Goal: Check status

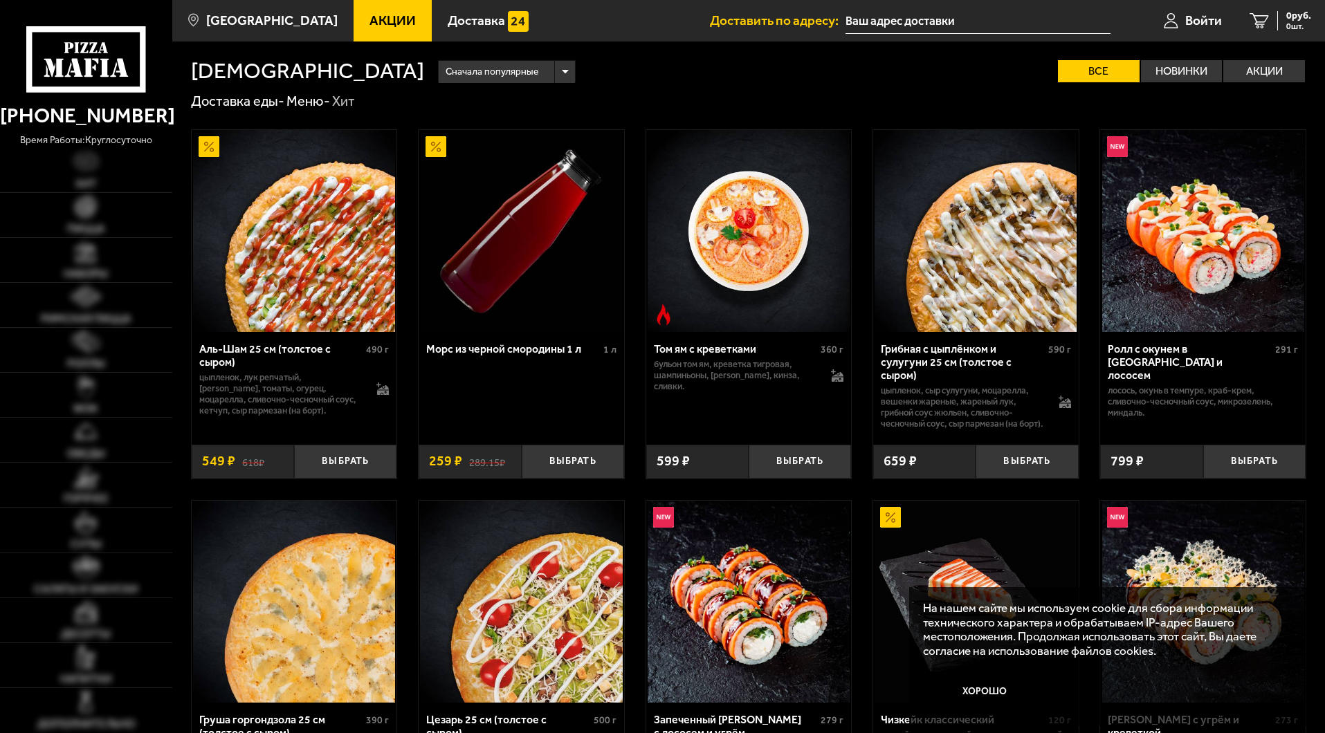
click at [1185, 17] on span "Войти" at bounding box center [1203, 20] width 37 height 13
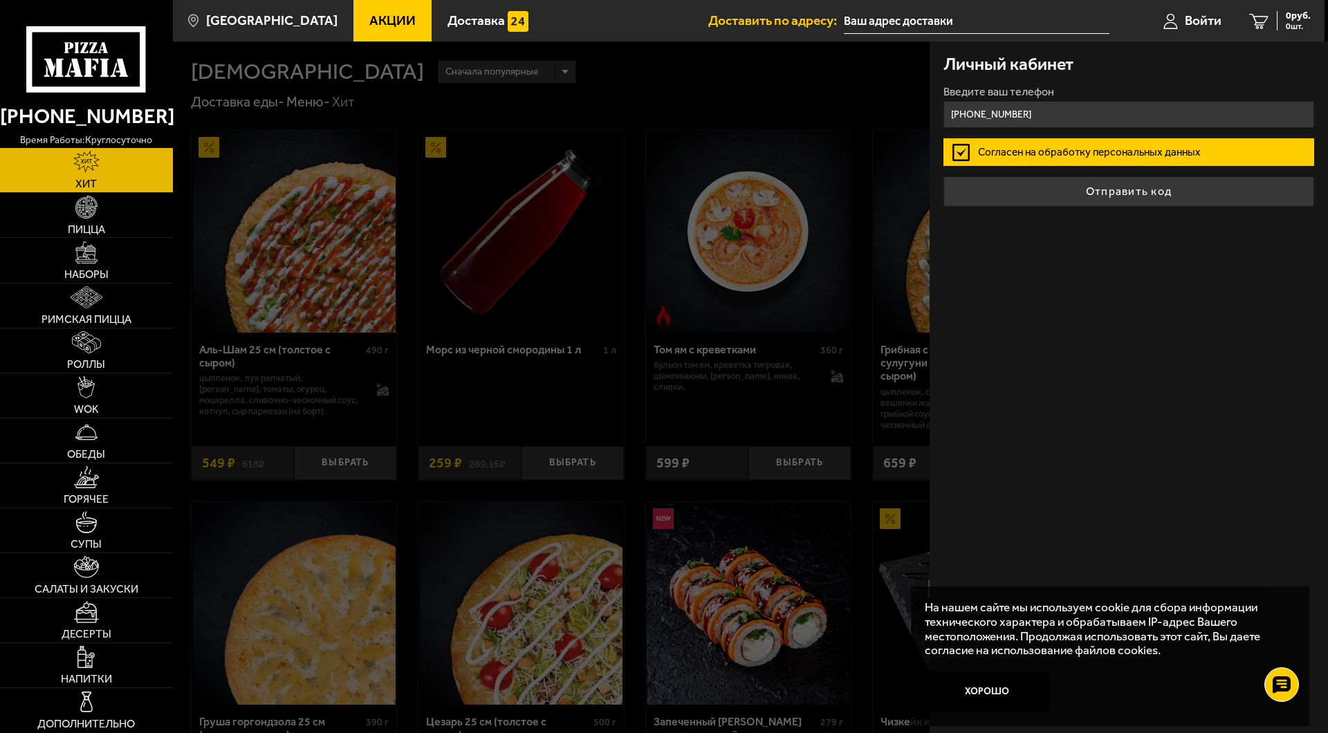
type input "[PHONE_NUMBER]"
click at [944, 176] on button "Отправить код" at bounding box center [1129, 191] width 371 height 30
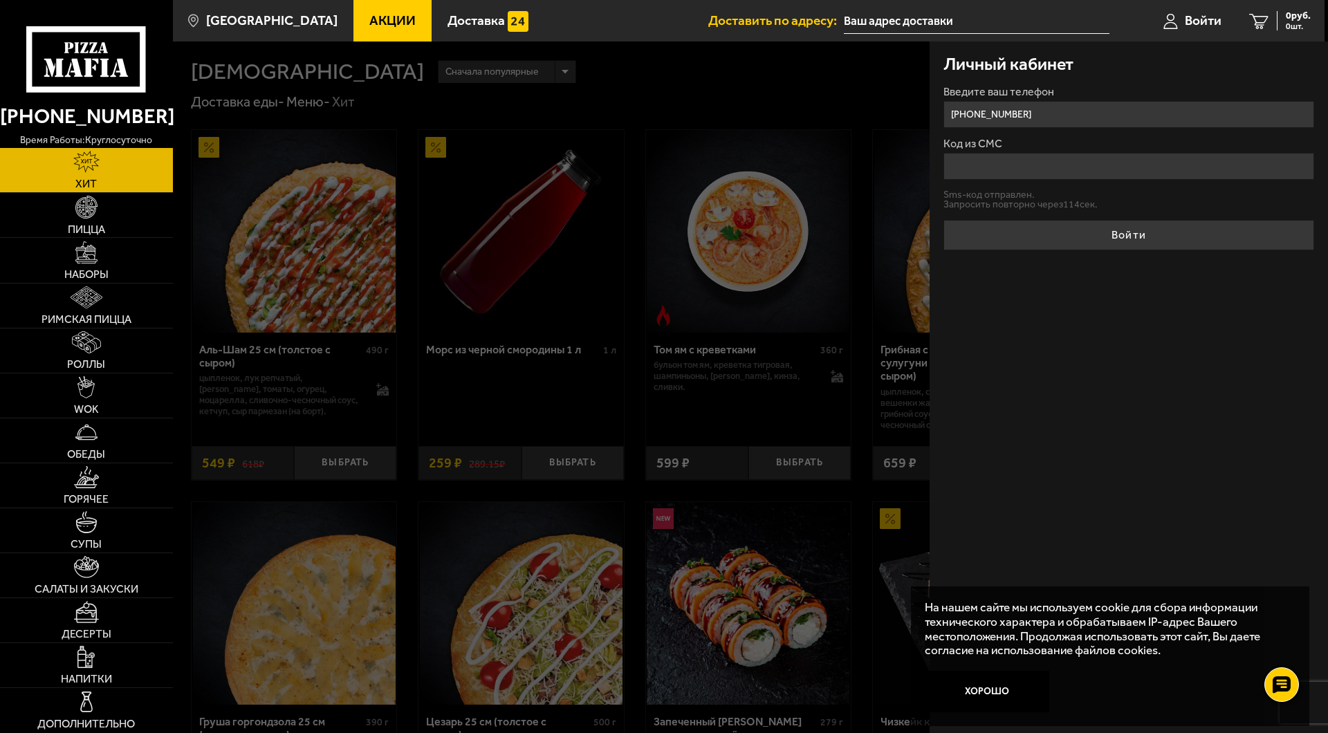
click at [997, 165] on input "Код из СМС" at bounding box center [1129, 166] width 371 height 27
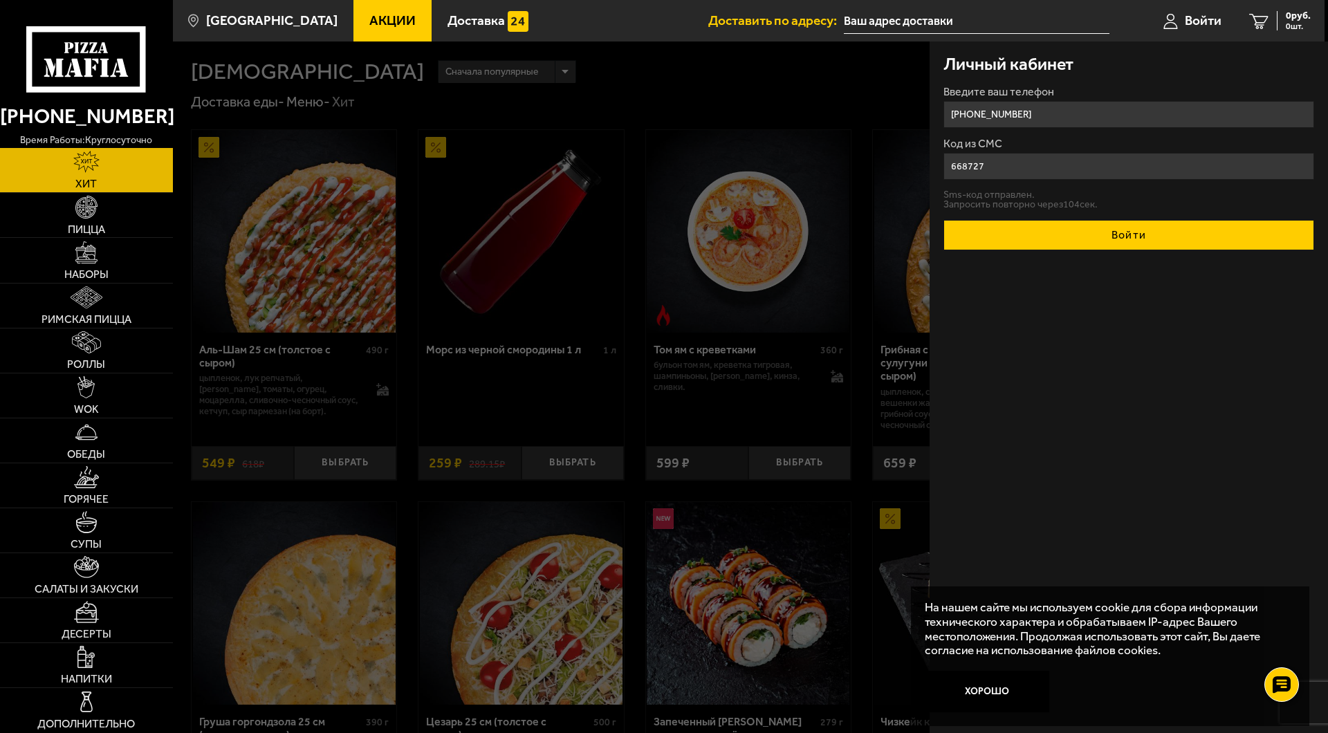
type input "668727"
click at [1103, 243] on button "Войти" at bounding box center [1129, 235] width 371 height 30
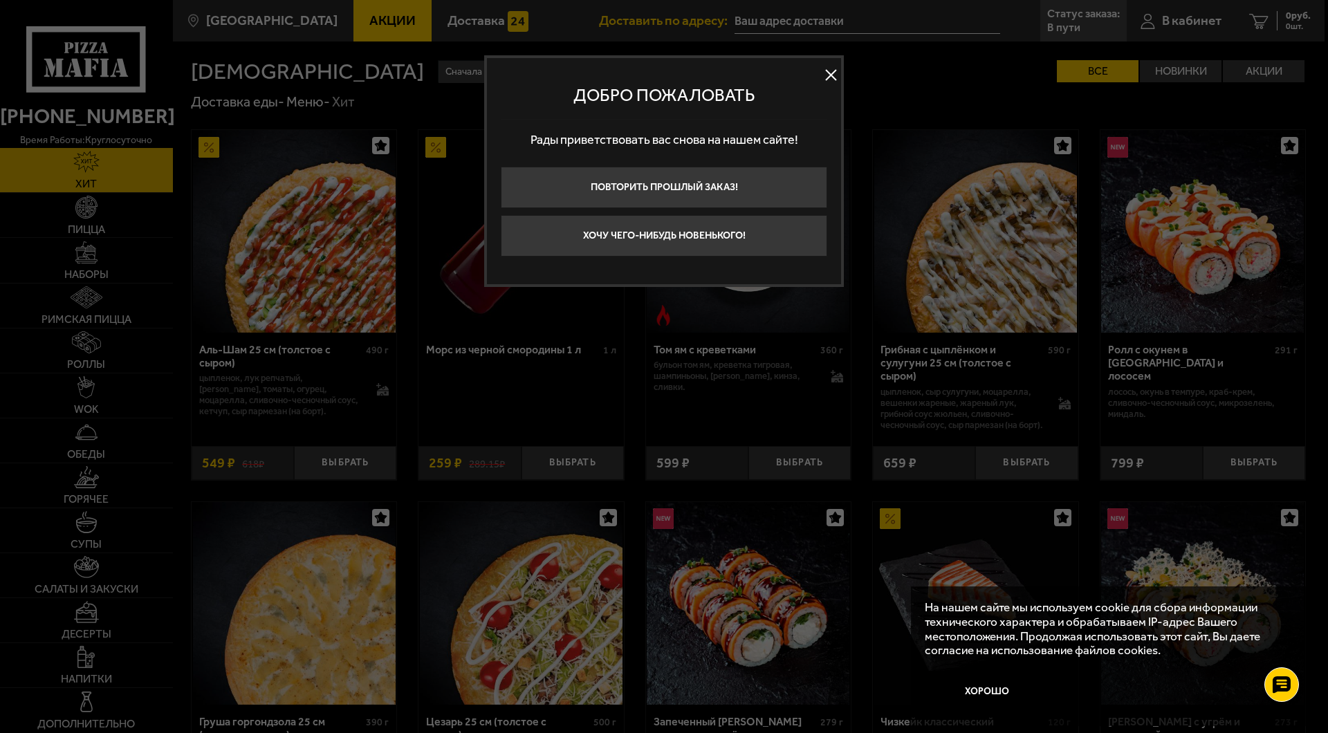
click at [824, 72] on button at bounding box center [831, 75] width 21 height 21
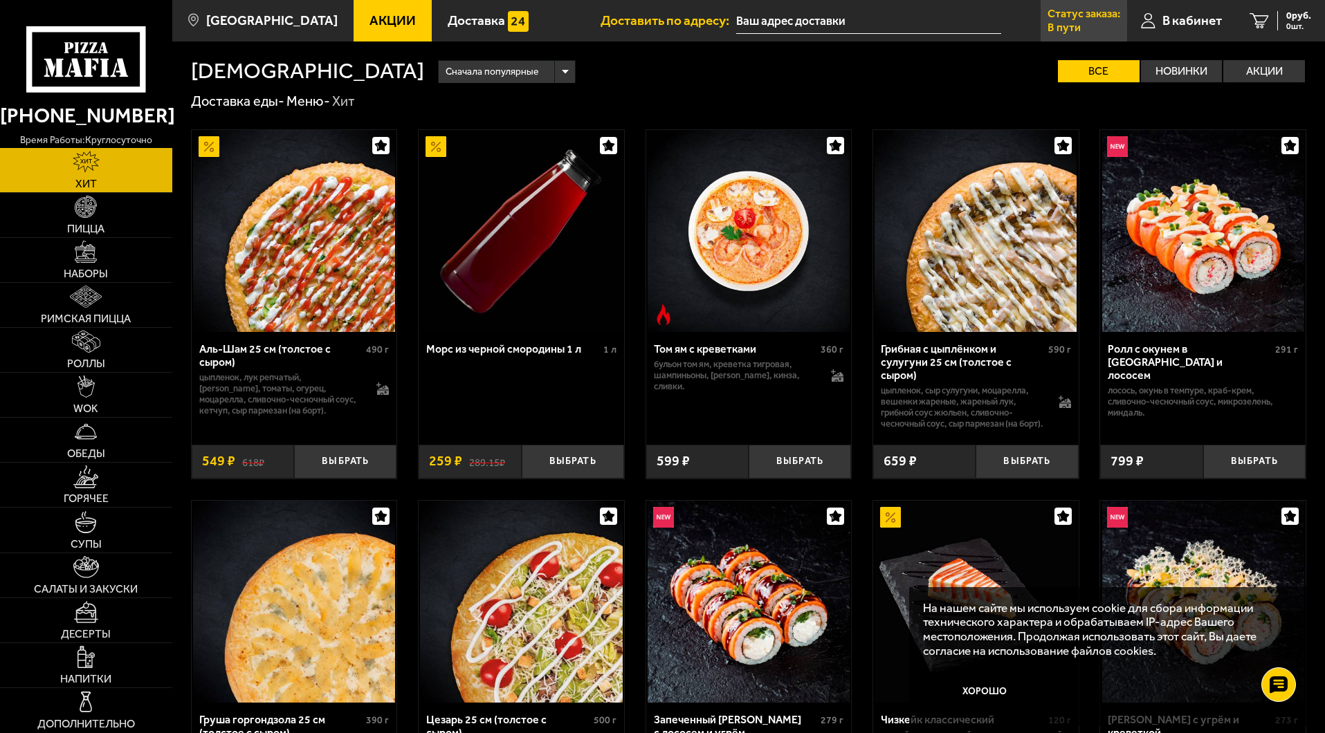
click at [1095, 19] on p "Статус заказа:" at bounding box center [1083, 13] width 73 height 11
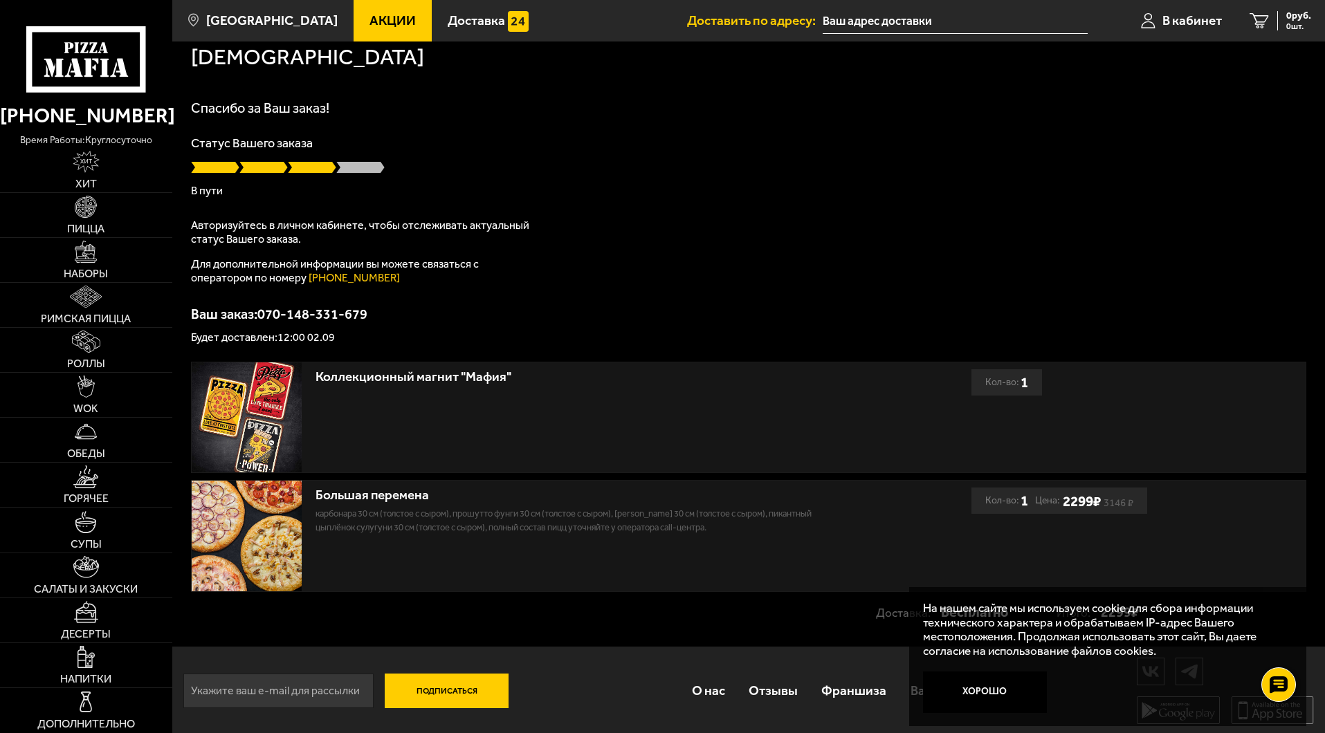
scroll to position [17, 0]
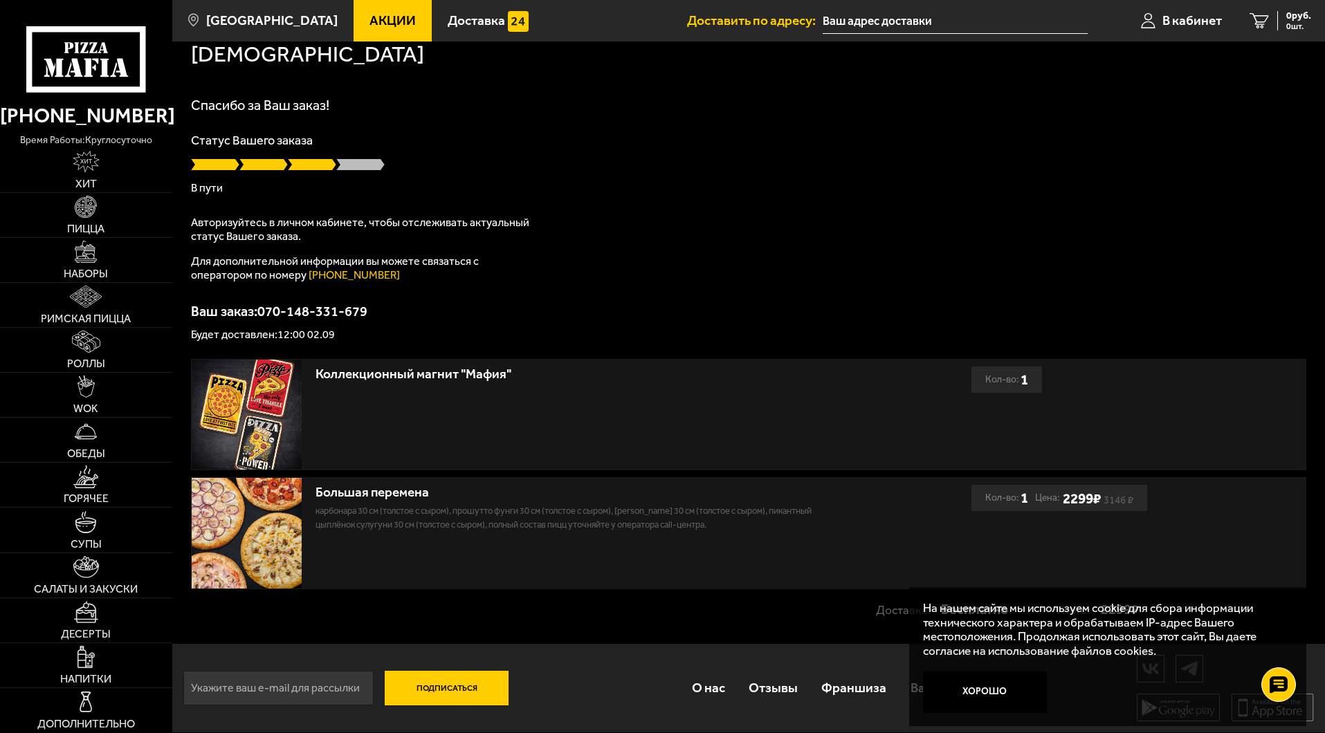
click at [340, 489] on div "Большая перемена" at bounding box center [576, 493] width 522 height 16
click at [486, 177] on div "Статус Вашего заказа В пути" at bounding box center [748, 163] width 1115 height 59
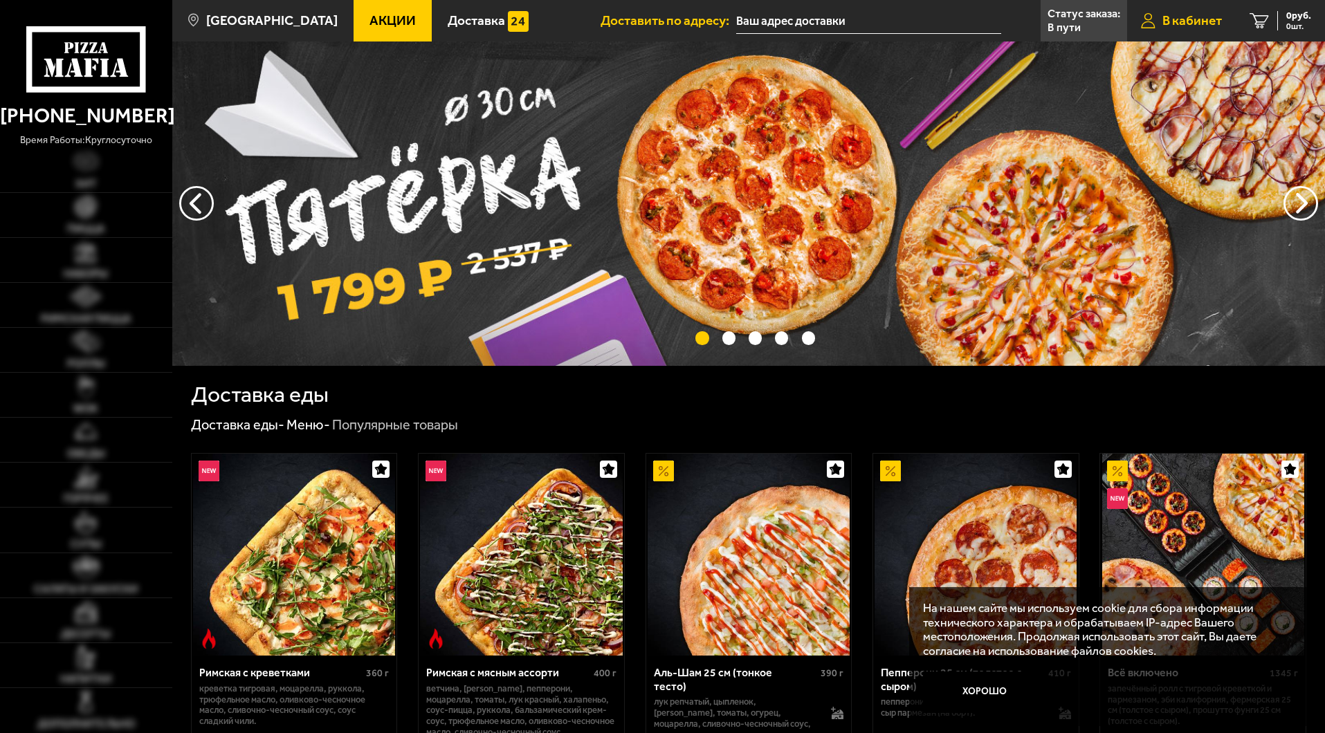
click at [1193, 22] on span "В кабинет" at bounding box center [1191, 20] width 59 height 13
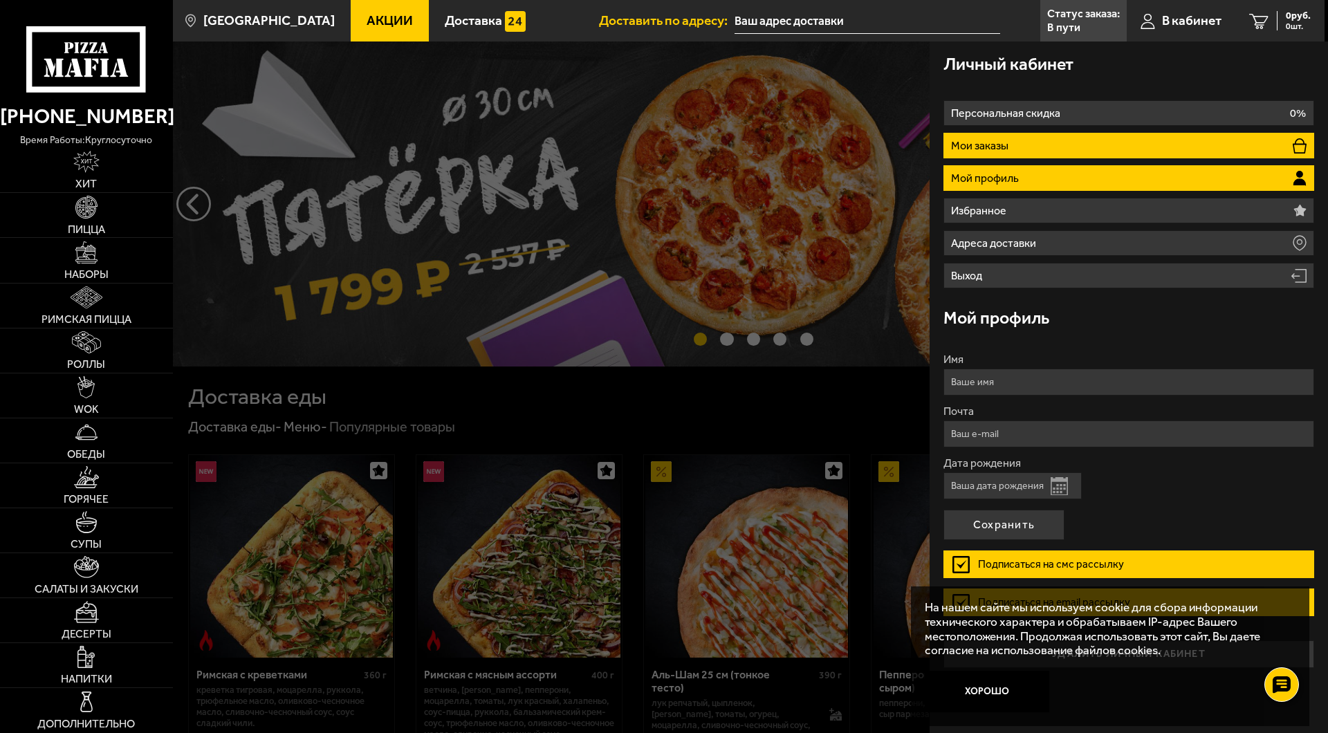
click at [1010, 148] on p "Мои заказы" at bounding box center [981, 145] width 61 height 11
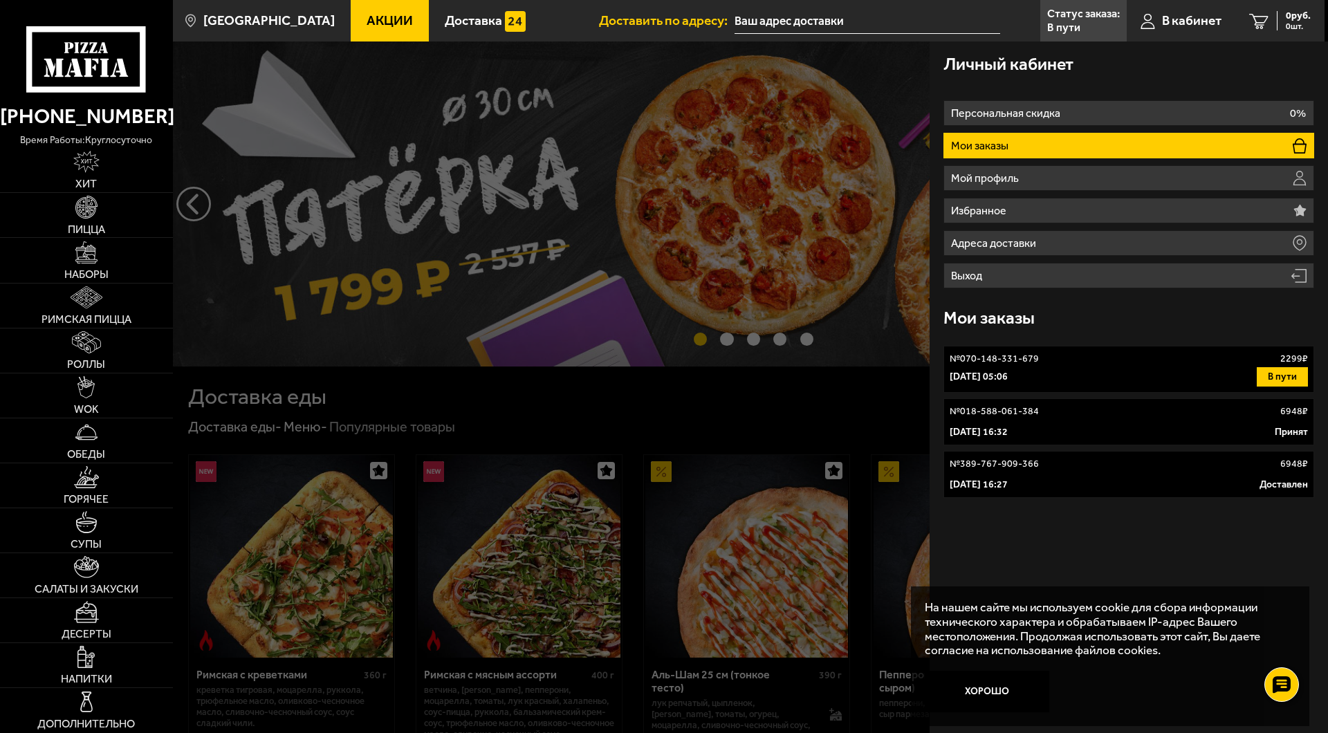
click at [1008, 383] on p "2 сентября 2025 г. 05:06" at bounding box center [979, 377] width 58 height 14
